Goal: Check status: Check status

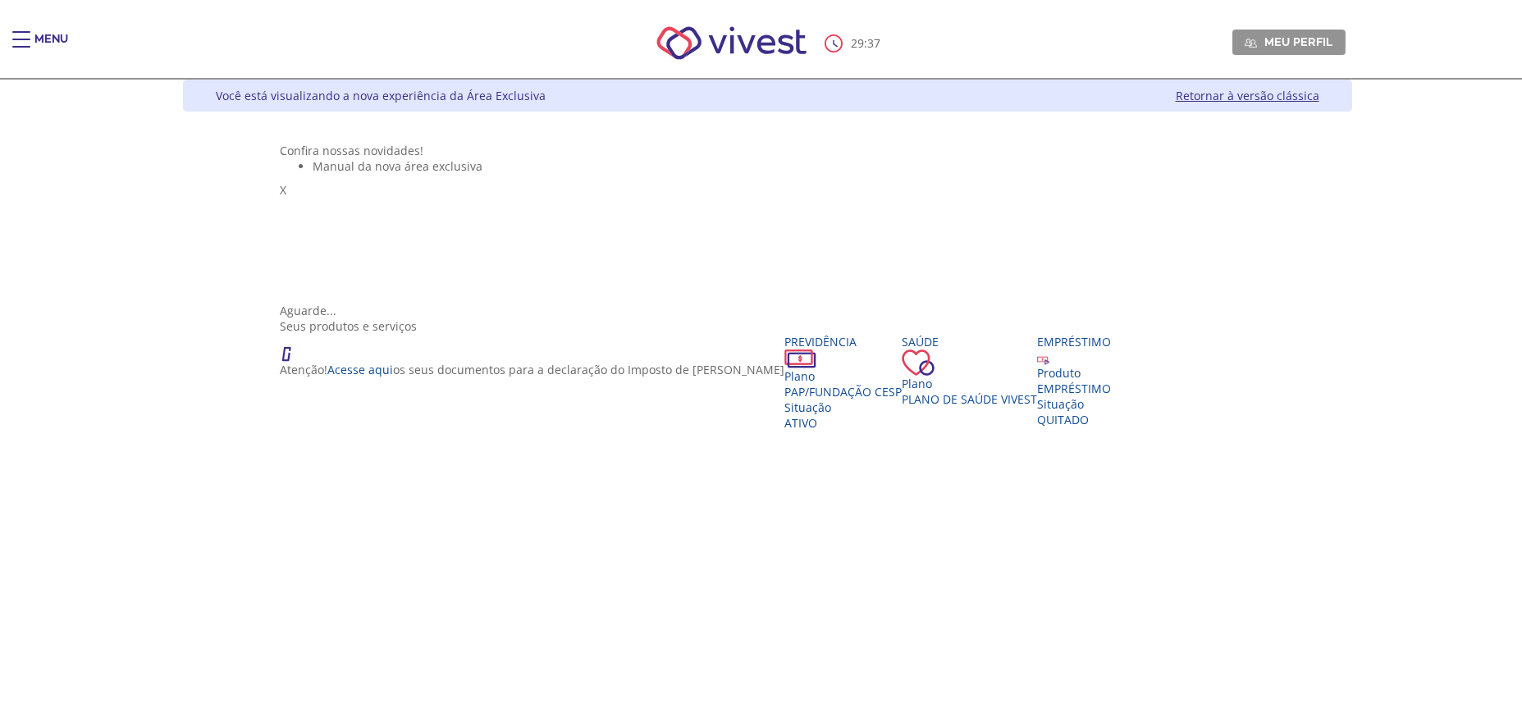
click at [1319, 90] on link "Retornar à versão clássica" at bounding box center [1248, 96] width 144 height 16
click at [784, 415] on div "Situação" at bounding box center [842, 408] width 117 height 16
click at [784, 400] on span "PAP/Fundação CESP" at bounding box center [842, 392] width 117 height 16
click at [502, 174] on ul "Manual da nova área exclusiva" at bounding box center [767, 166] width 975 height 16
click at [46, 39] on div "Menu" at bounding box center [51, 47] width 34 height 33
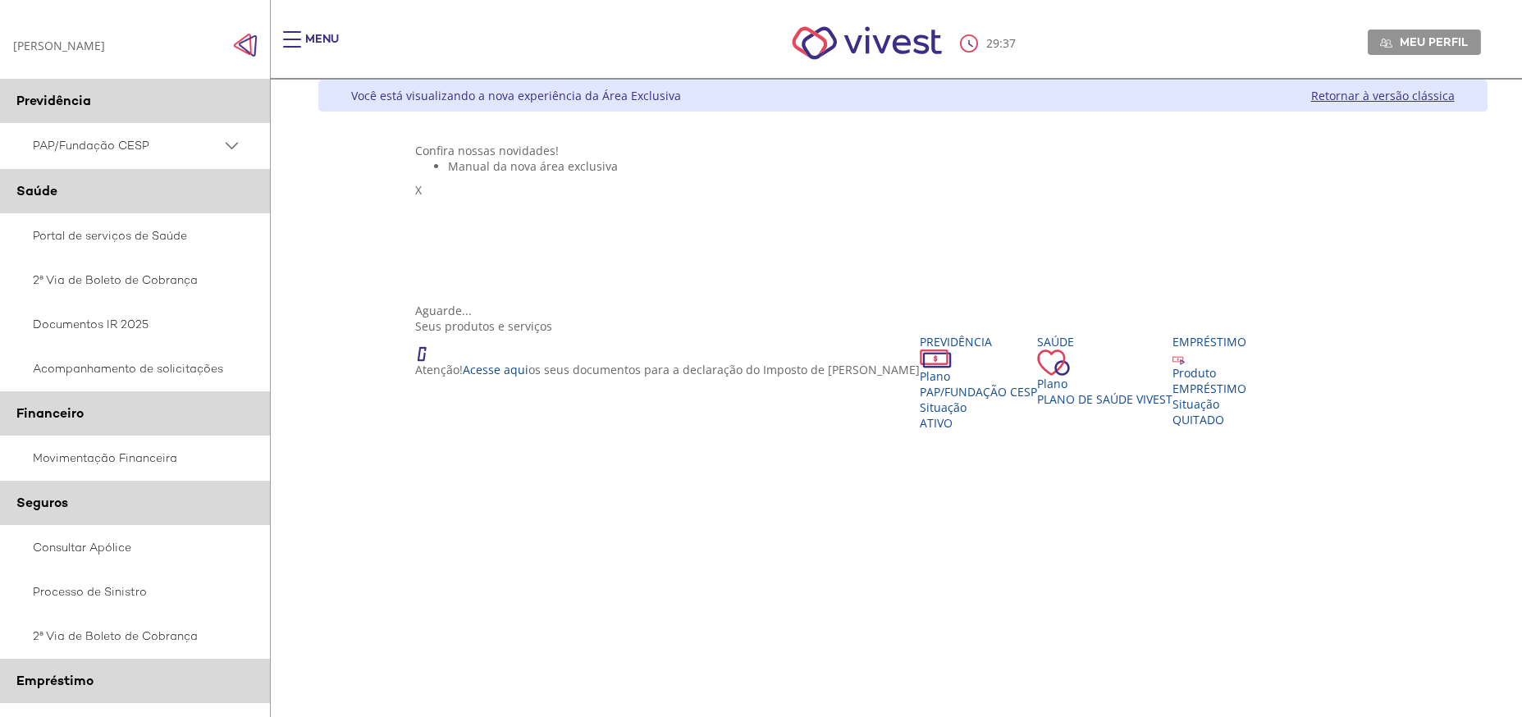
click at [115, 138] on span "PAP/Fundação CESP" at bounding box center [127, 145] width 189 height 21
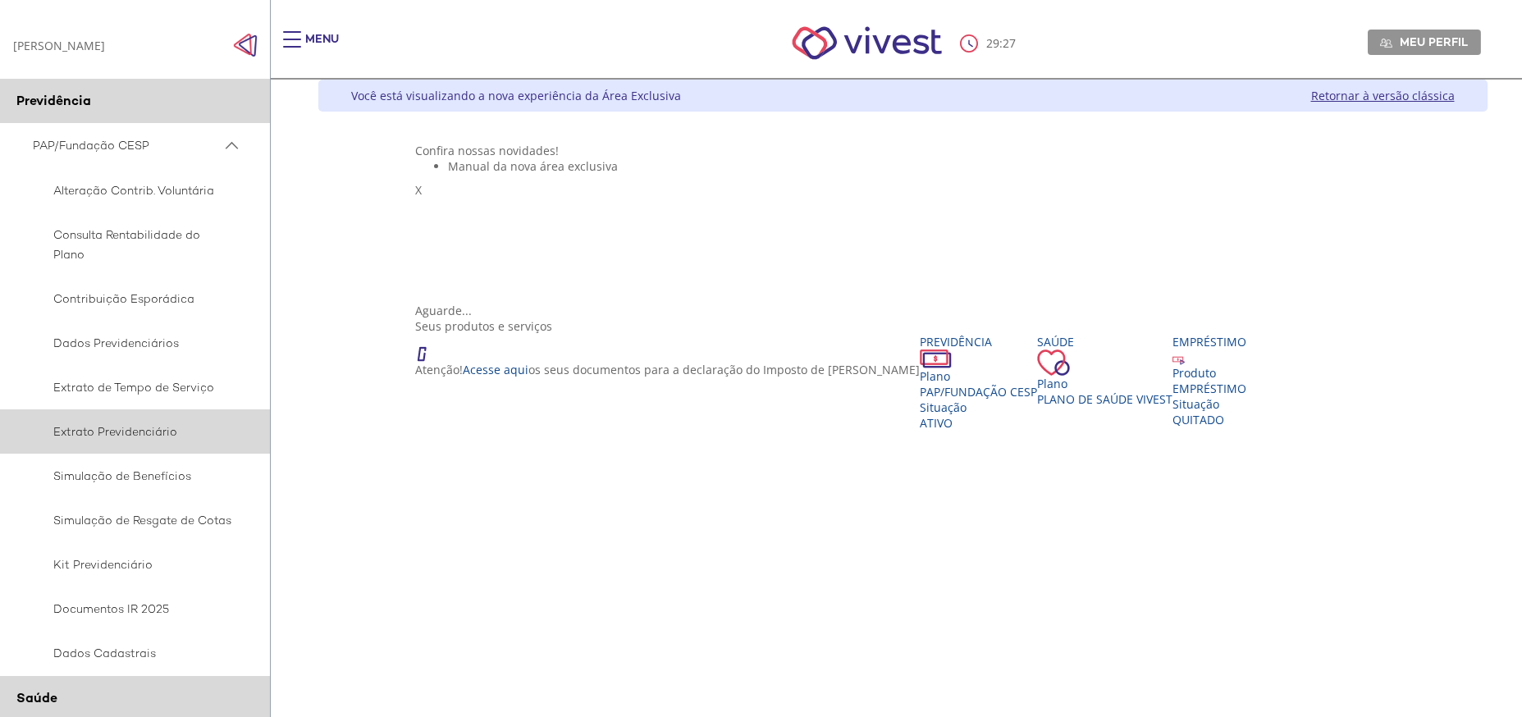
click at [161, 437] on span "Extrato Previdenciário" at bounding box center [132, 432] width 199 height 20
